Goal: Task Accomplishment & Management: Manage account settings

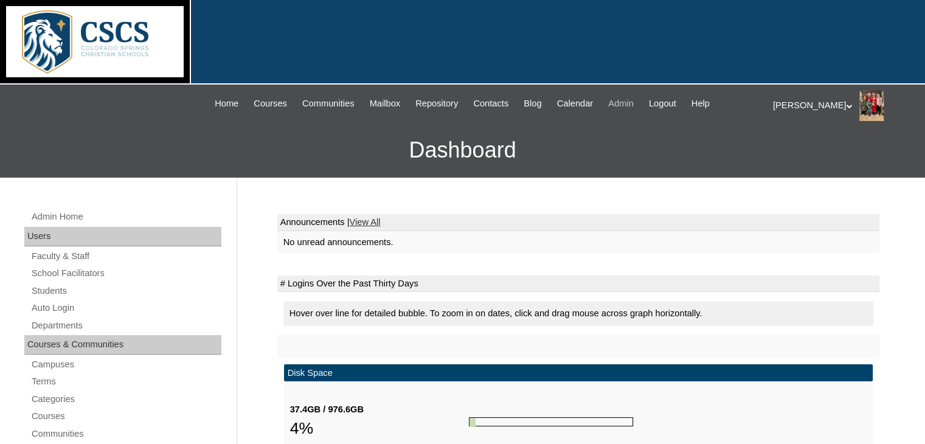
click at [633, 103] on span "Admin" at bounding box center [621, 104] width 26 height 14
click at [41, 287] on link "Students" at bounding box center [125, 290] width 191 height 15
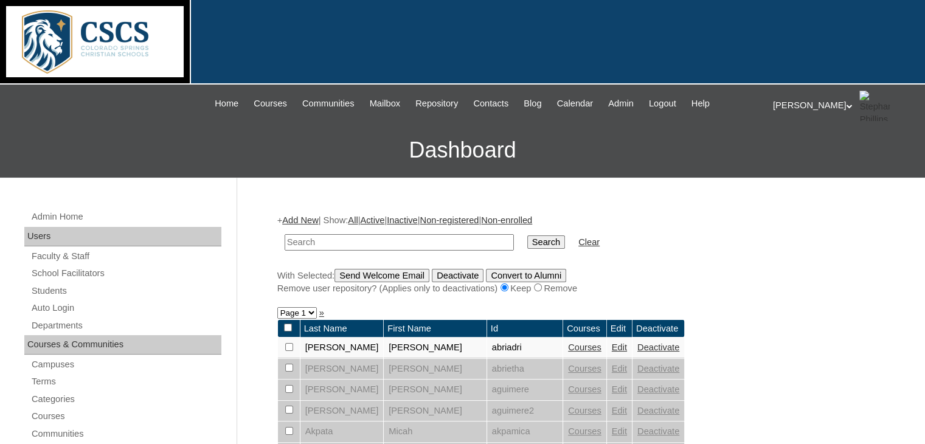
click at [328, 246] on input "text" at bounding box center [399, 242] width 229 height 16
type input "pauls"
click at [527, 235] on input "Search" at bounding box center [546, 241] width 38 height 13
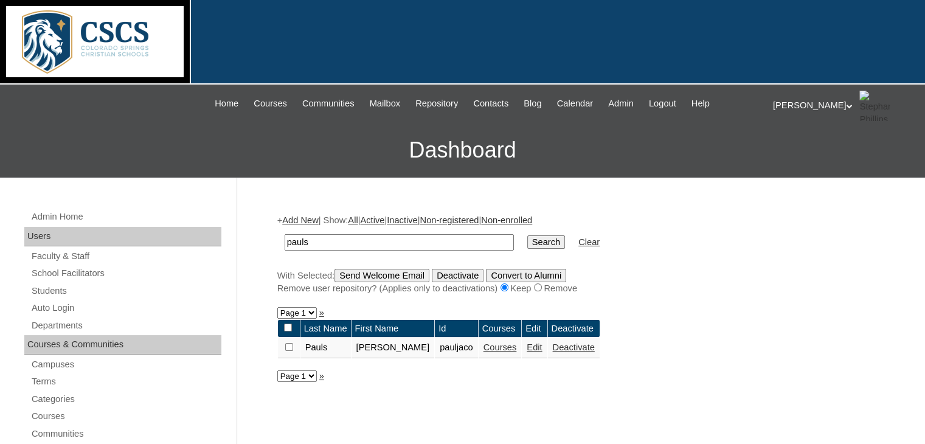
drag, startPoint x: 512, startPoint y: 348, endPoint x: 502, endPoint y: 346, distance: 10.6
click at [522, 346] on td "Edit" at bounding box center [534, 347] width 25 height 21
click at [527, 345] on link "Edit" at bounding box center [534, 347] width 15 height 10
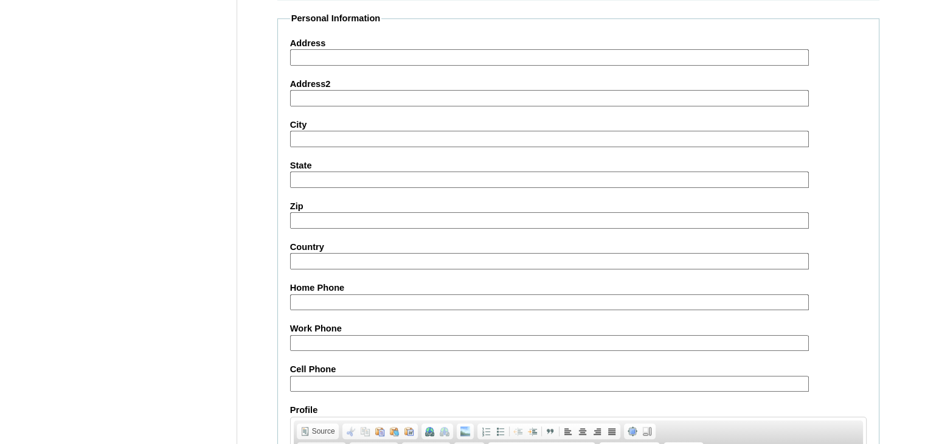
scroll to position [1423, 0]
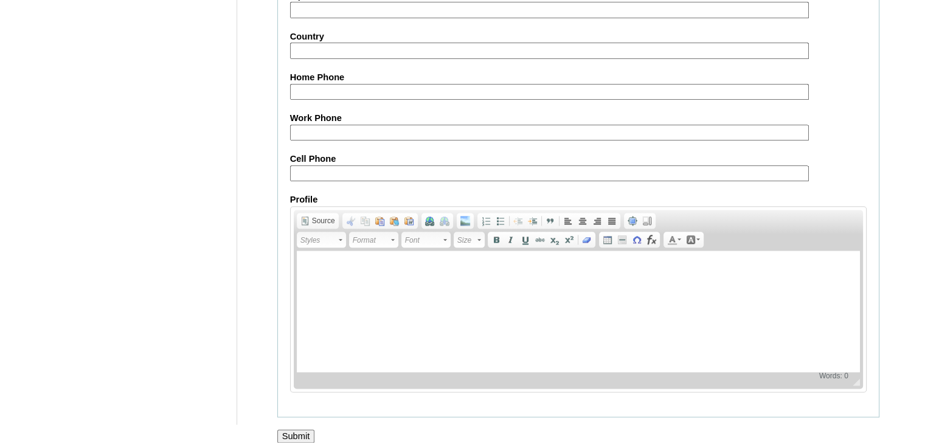
click at [294, 429] on input "Submit" at bounding box center [296, 435] width 38 height 13
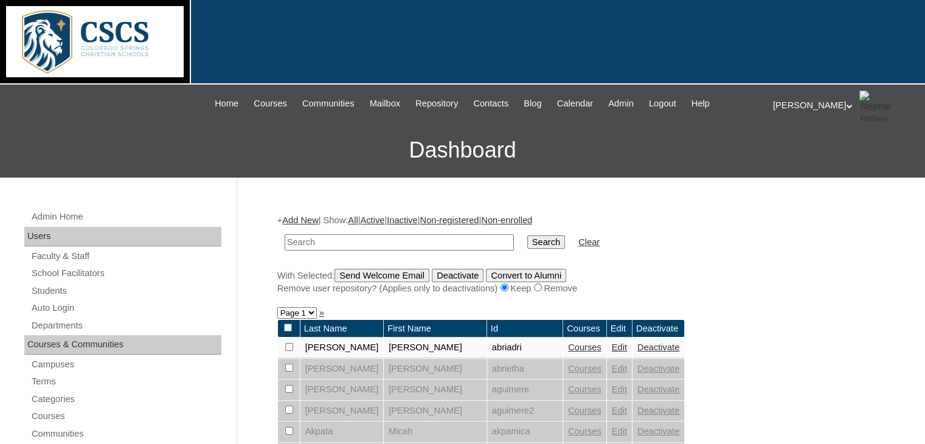
click at [817, 104] on div "[PERSON_NAME] My Profile My Settings Logout" at bounding box center [843, 106] width 140 height 30
click at [800, 148] on span "Logout" at bounding box center [795, 152] width 24 height 9
